Goal: Task Accomplishment & Management: Manage account settings

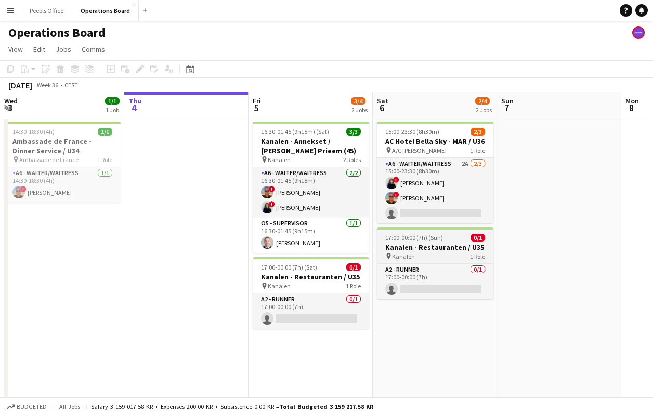
click at [436, 250] on h3 "Kanalen - Restauranten / U35" at bounding box center [435, 247] width 116 height 9
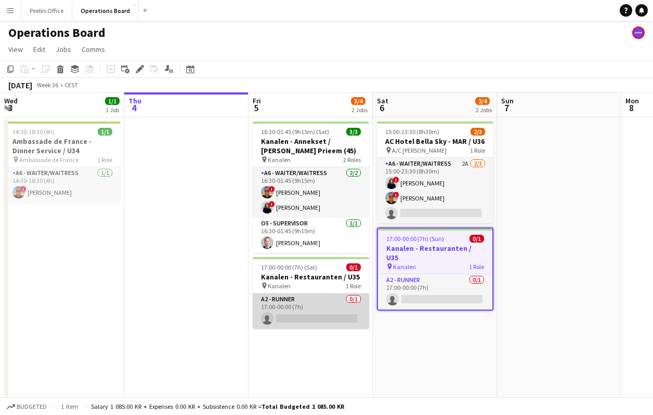
click at [326, 294] on app-card-role "A2 - RUNNER 0/1 17:00-00:00 (7h) single-neutral-actions" at bounding box center [311, 311] width 116 height 35
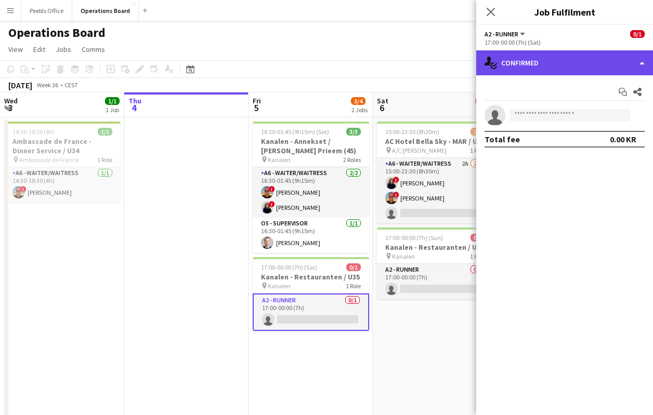
click at [553, 62] on div "single-neutral-actions-check-2 Confirmed" at bounding box center [564, 62] width 177 height 25
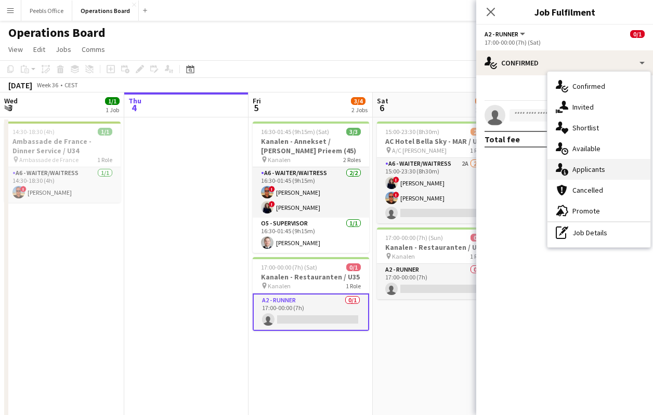
click at [592, 173] on span "Applicants" at bounding box center [588, 169] width 33 height 9
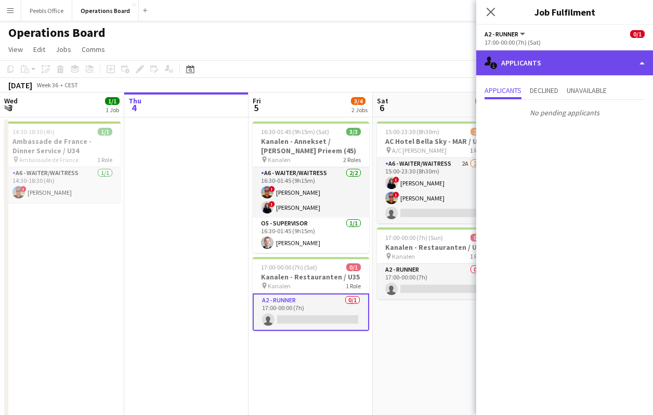
click at [514, 64] on div "single-neutral-actions-information Applicants" at bounding box center [564, 62] width 177 height 25
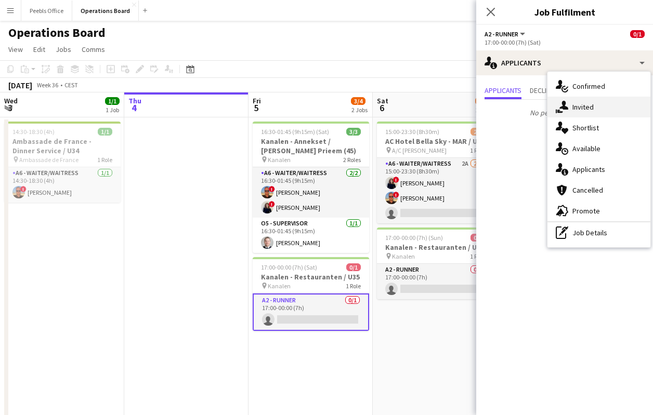
click at [571, 114] on div "single-neutral-actions-share-1 Invited" at bounding box center [598, 107] width 103 height 21
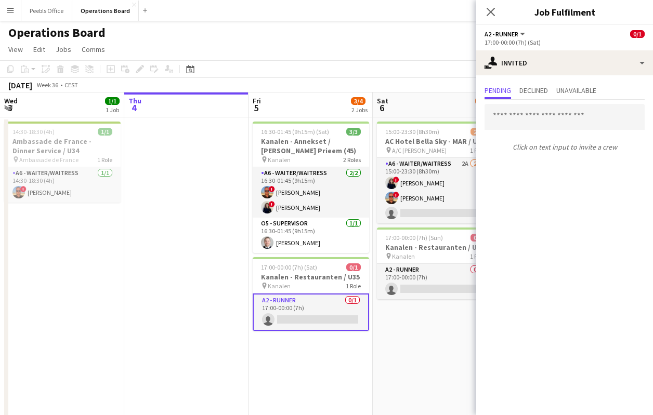
click at [490, 19] on div "Close pop-in" at bounding box center [490, 12] width 29 height 24
click at [484, 16] on div "Close pop-in" at bounding box center [490, 12] width 29 height 24
drag, startPoint x: 488, startPoint y: 12, endPoint x: 476, endPoint y: 17, distance: 12.4
click at [488, 12] on icon "Close pop-in" at bounding box center [491, 12] width 8 height 8
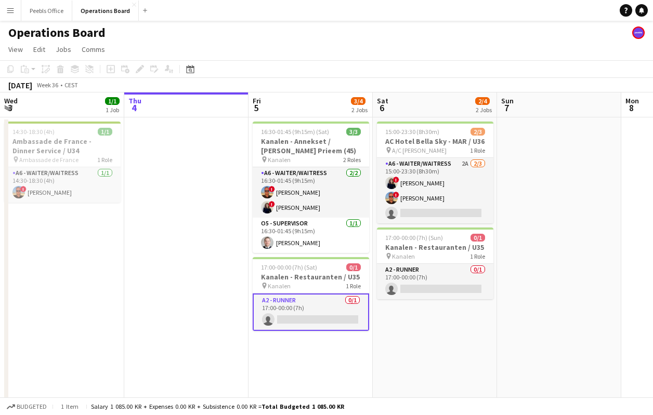
click at [220, 35] on div "Operations Board" at bounding box center [326, 31] width 653 height 20
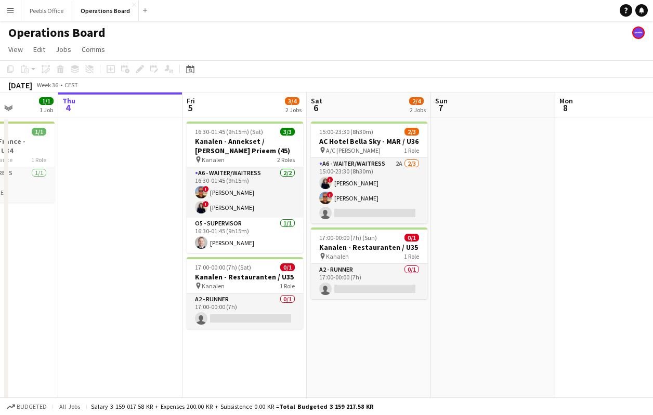
scroll to position [0, 315]
drag, startPoint x: 562, startPoint y: 255, endPoint x: 496, endPoint y: 271, distance: 67.8
click at [496, 271] on app-calendar-viewport "Mon 1 5/5 2 Jobs Tue 2 Wed 3 1/1 1 Job Thu 4 Fri 5 3/4 2 Jobs Sat 6 2/4 2 Jobs …" at bounding box center [326, 260] width 653 height 334
click at [529, 225] on app-date-cell at bounding box center [492, 272] width 124 height 309
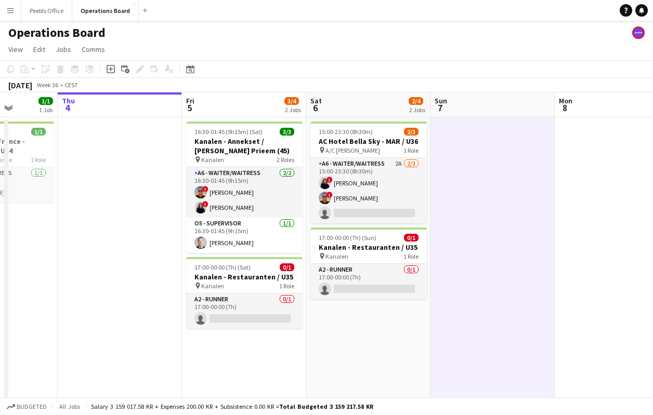
drag, startPoint x: 497, startPoint y: 69, endPoint x: 439, endPoint y: 74, distance: 58.0
click at [439, 74] on app-toolbar "Copy Paste Paste Command V Paste with crew Command Shift V Paste linked Job [GE…" at bounding box center [326, 69] width 653 height 18
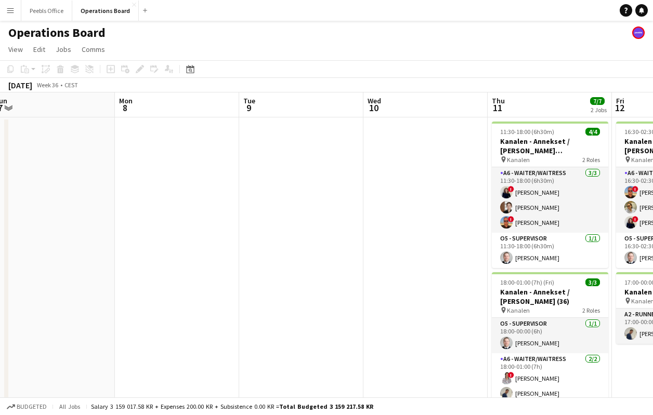
scroll to position [0, 429]
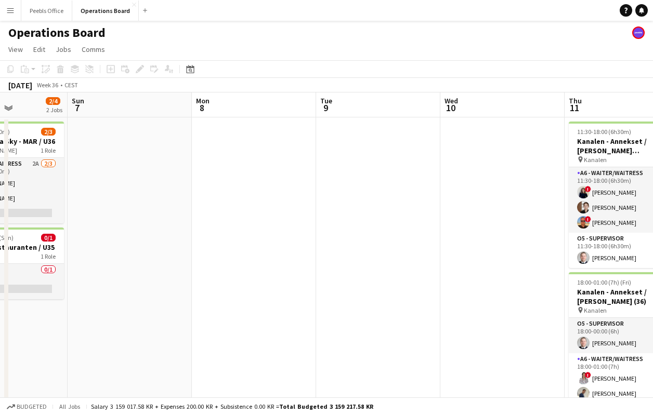
drag, startPoint x: 619, startPoint y: 185, endPoint x: 257, endPoint y: 251, distance: 368.3
click at [257, 251] on app-calendar-viewport "Wed 3 1/1 1 Job Thu 4 Fri 5 3/4 2 Jobs Sat 6 2/4 2 Jobs Sun 7 Mon 8 Tue 9 Wed 1…" at bounding box center [326, 260] width 653 height 334
click at [370, 221] on app-date-cell at bounding box center [378, 272] width 124 height 309
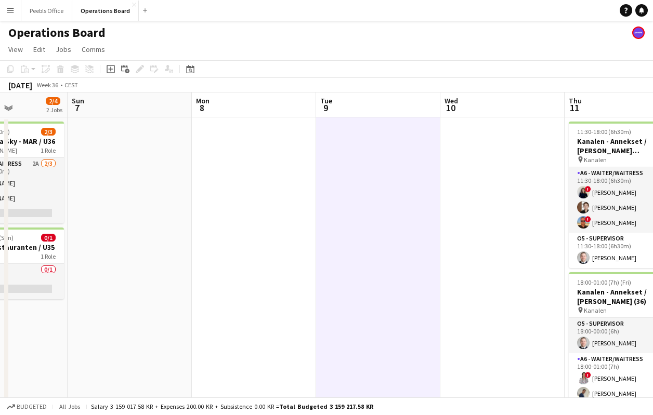
click at [286, 77] on app-toolbar "Copy Paste Paste Command V Paste with crew Command Shift V Paste linked Job [GE…" at bounding box center [326, 69] width 653 height 18
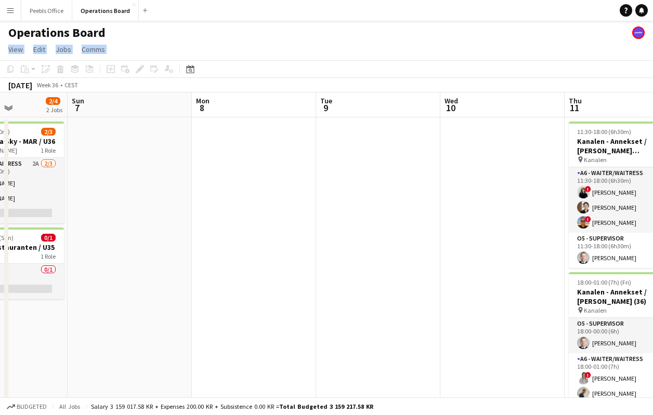
drag, startPoint x: 277, startPoint y: 64, endPoint x: 480, endPoint y: 38, distance: 205.0
click at [480, 38] on app-board "Operations Board View Day view expanded Day view collapsed Month view Date pick…" at bounding box center [326, 232] width 653 height 423
click at [163, 43] on app-page-menu "View Day view expanded Day view collapsed Month view Date picker Jump to [DATE]…" at bounding box center [326, 51] width 653 height 20
drag, startPoint x: 113, startPoint y: 323, endPoint x: 231, endPoint y: 321, distance: 118.6
click at [115, 323] on app-date-cell at bounding box center [130, 272] width 124 height 309
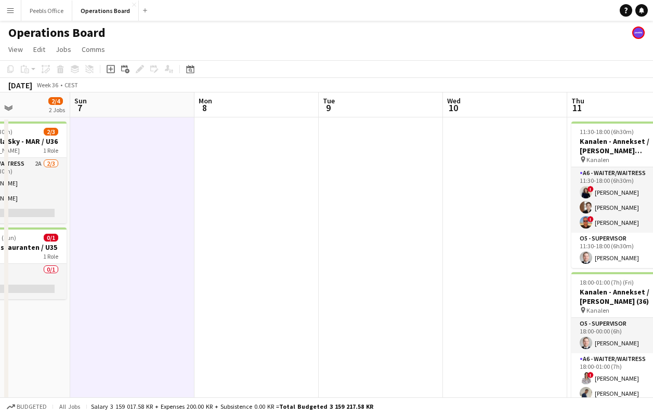
click at [304, 318] on app-date-cell at bounding box center [256, 272] width 124 height 309
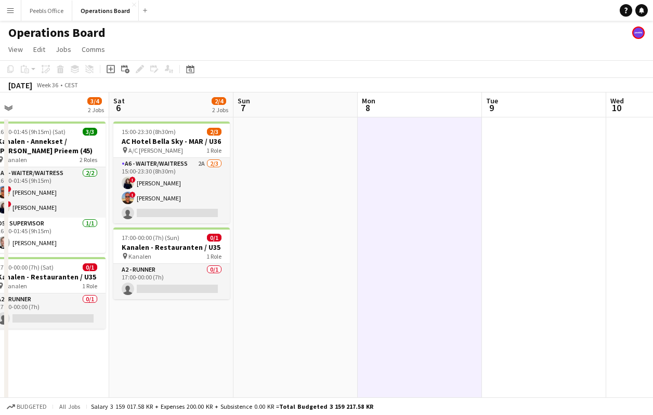
scroll to position [0, 269]
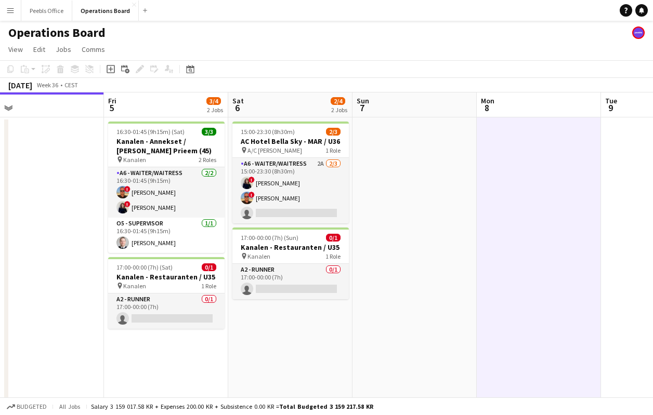
drag, startPoint x: 152, startPoint y: 262, endPoint x: 433, endPoint y: 246, distance: 281.2
click at [433, 246] on app-calendar-viewport "Tue 2 Wed 3 1/1 1 Job Thu 4 Fri 5 3/4 2 Jobs Sat 6 2/4 2 Jobs Sun 7 Mon 8 Tue 9…" at bounding box center [326, 260] width 653 height 334
drag, startPoint x: 416, startPoint y: 35, endPoint x: 411, endPoint y: 29, distance: 8.1
click at [411, 29] on div "Operations Board" at bounding box center [326, 31] width 653 height 20
